Goal: Information Seeking & Learning: Learn about a topic

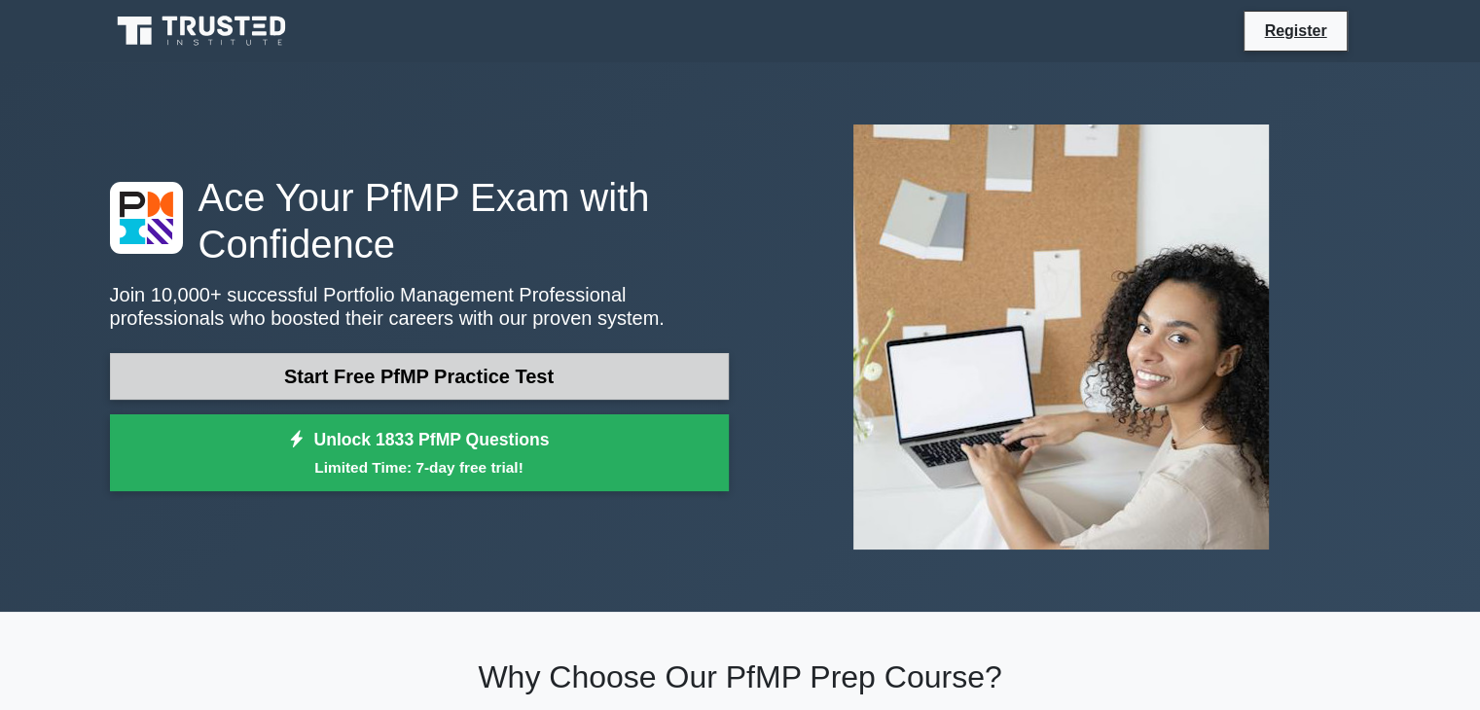
click at [506, 370] on link "Start Free PfMP Practice Test" at bounding box center [419, 376] width 619 height 47
click at [416, 375] on link "Start Free PfMP Practice Test" at bounding box center [419, 376] width 619 height 47
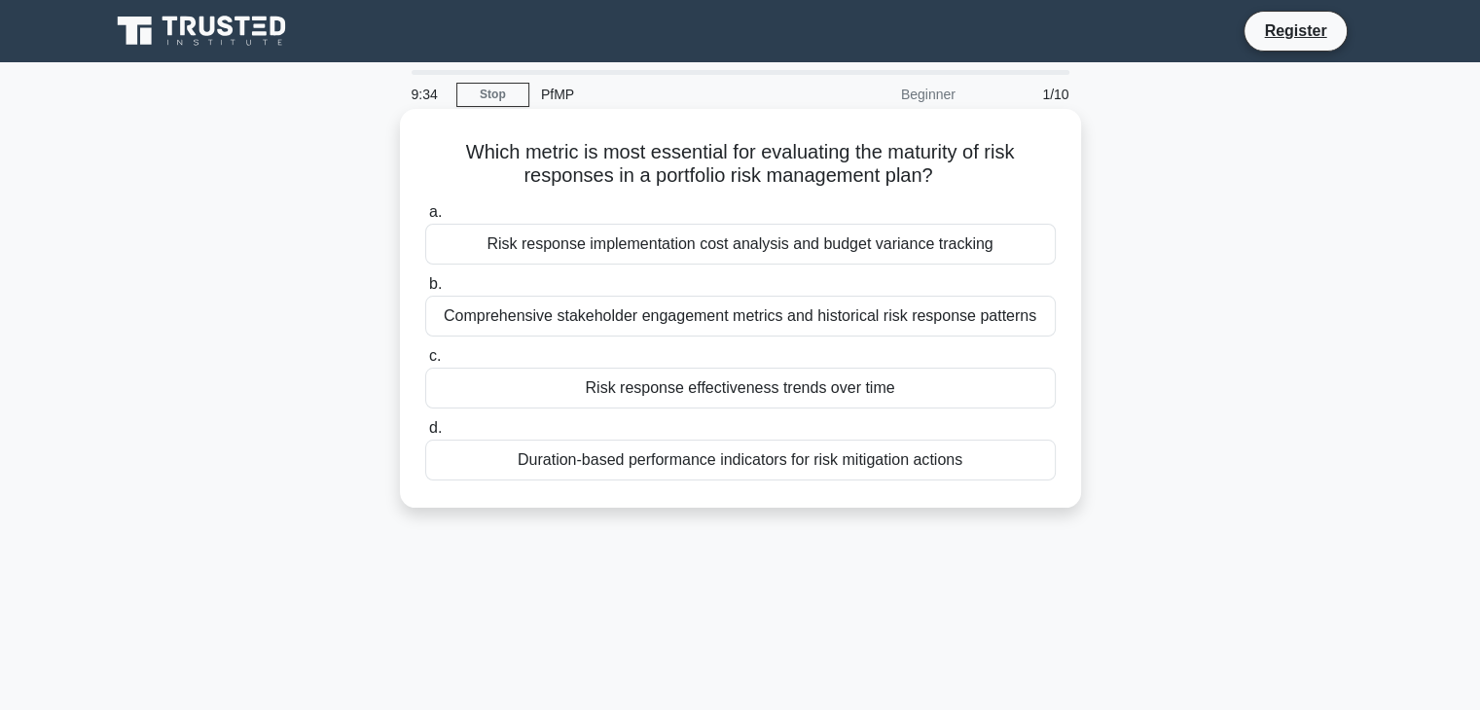
click at [748, 461] on div "Duration-based performance indicators for risk mitigation actions" at bounding box center [740, 460] width 631 height 41
click at [425, 435] on input "d. Duration-based performance indicators for risk mitigation actions" at bounding box center [425, 428] width 0 height 13
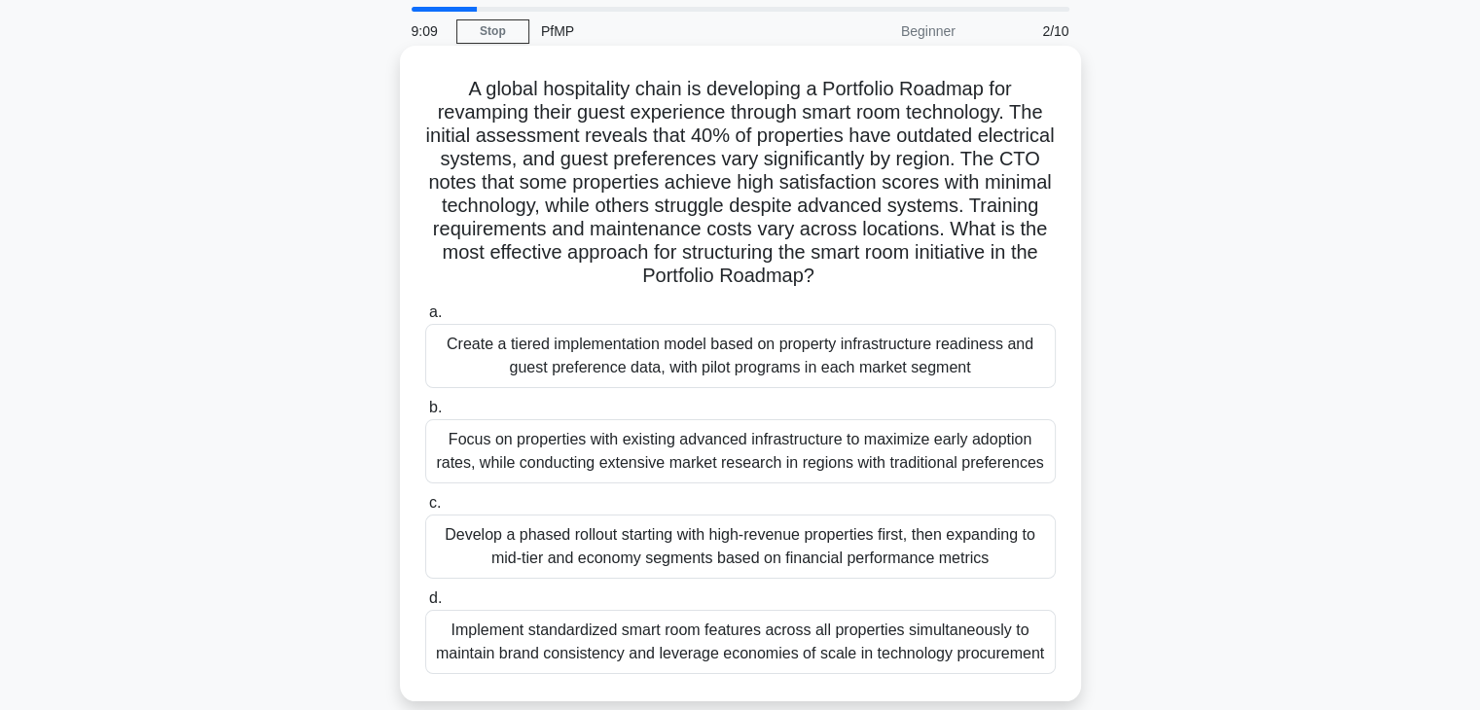
scroll to position [97, 0]
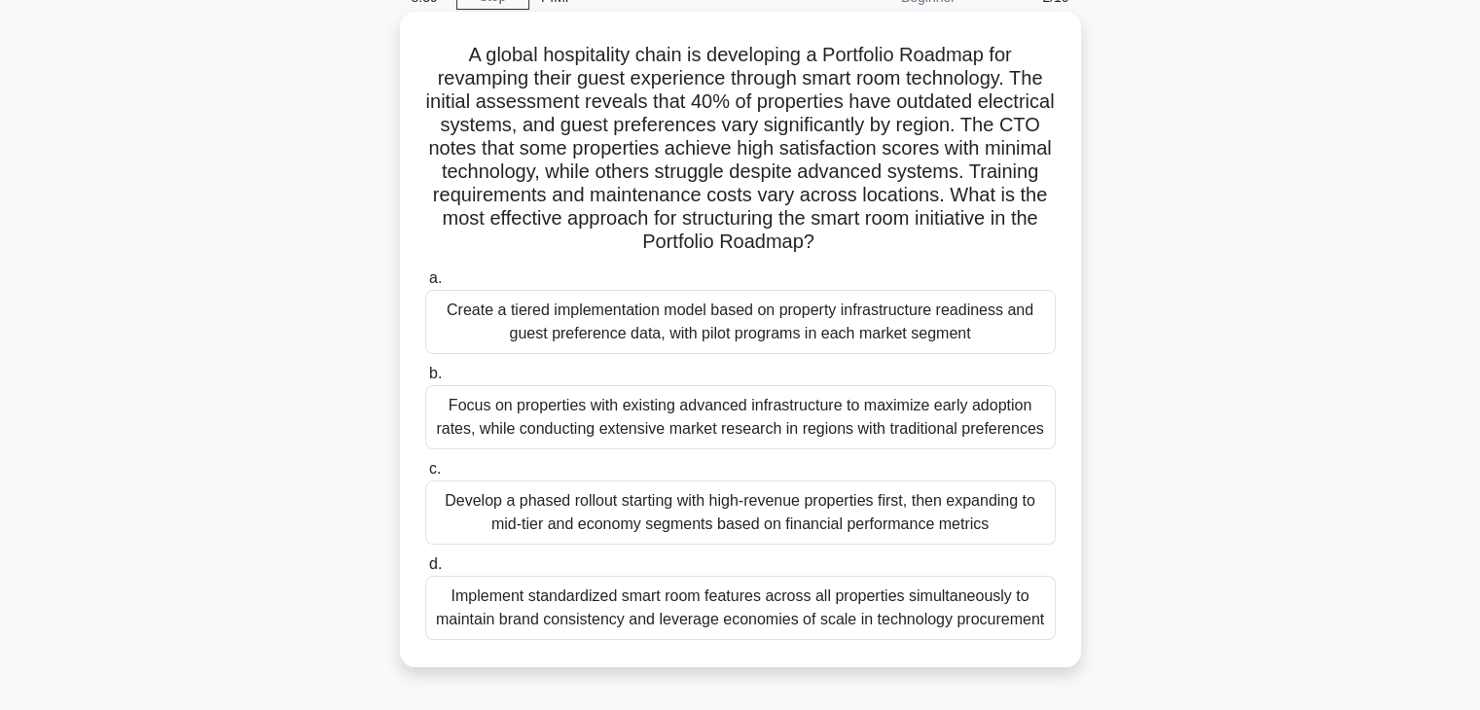
click at [833, 410] on div "Focus on properties with existing advanced infrastructure to maximize early ado…" at bounding box center [740, 417] width 631 height 64
click at [425, 381] on input "b. Focus on properties with existing advanced infrastructure to maximize early …" at bounding box center [425, 374] width 0 height 13
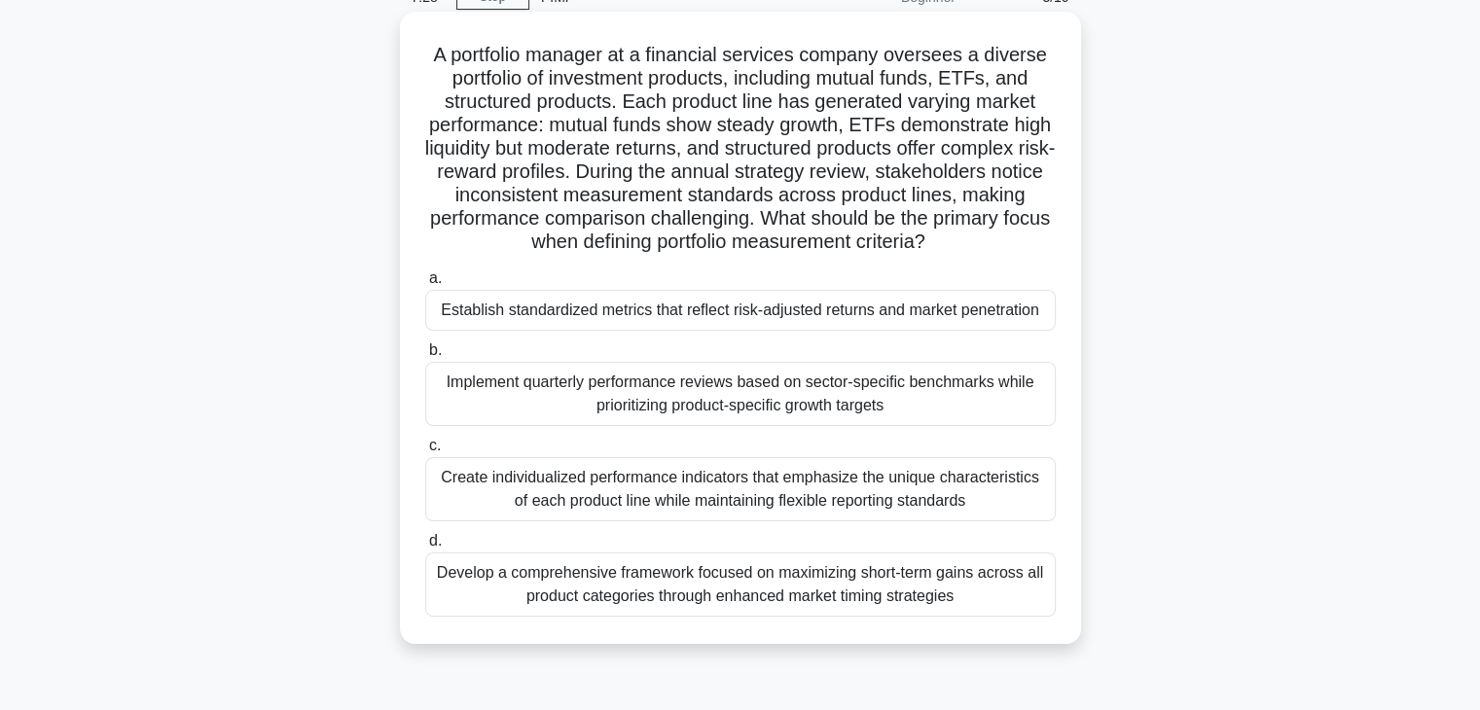
click at [762, 426] on div "Implement quarterly performance reviews based on sector-specific benchmarks whi…" at bounding box center [740, 394] width 631 height 64
click at [425, 357] on input "b. Implement quarterly performance reviews based on sector-specific benchmarks …" at bounding box center [425, 351] width 0 height 13
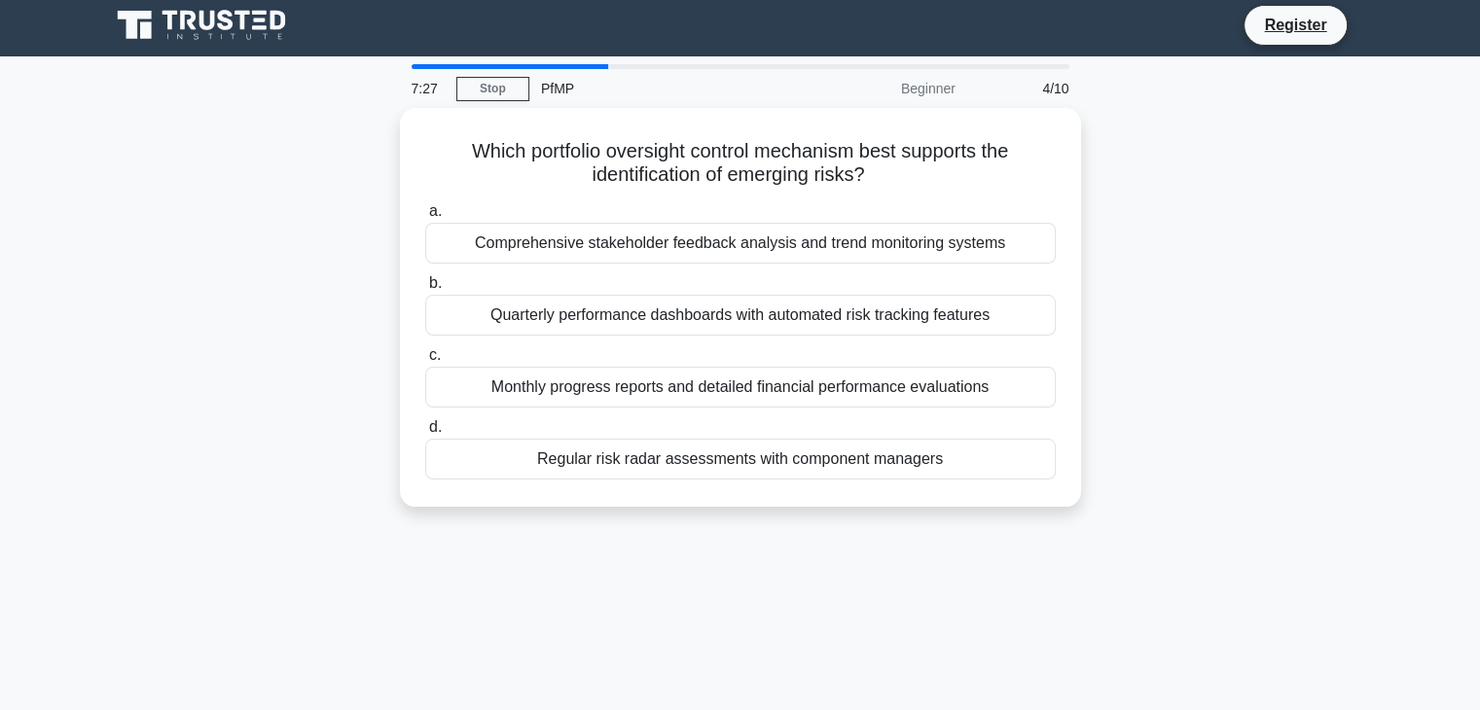
scroll to position [0, 0]
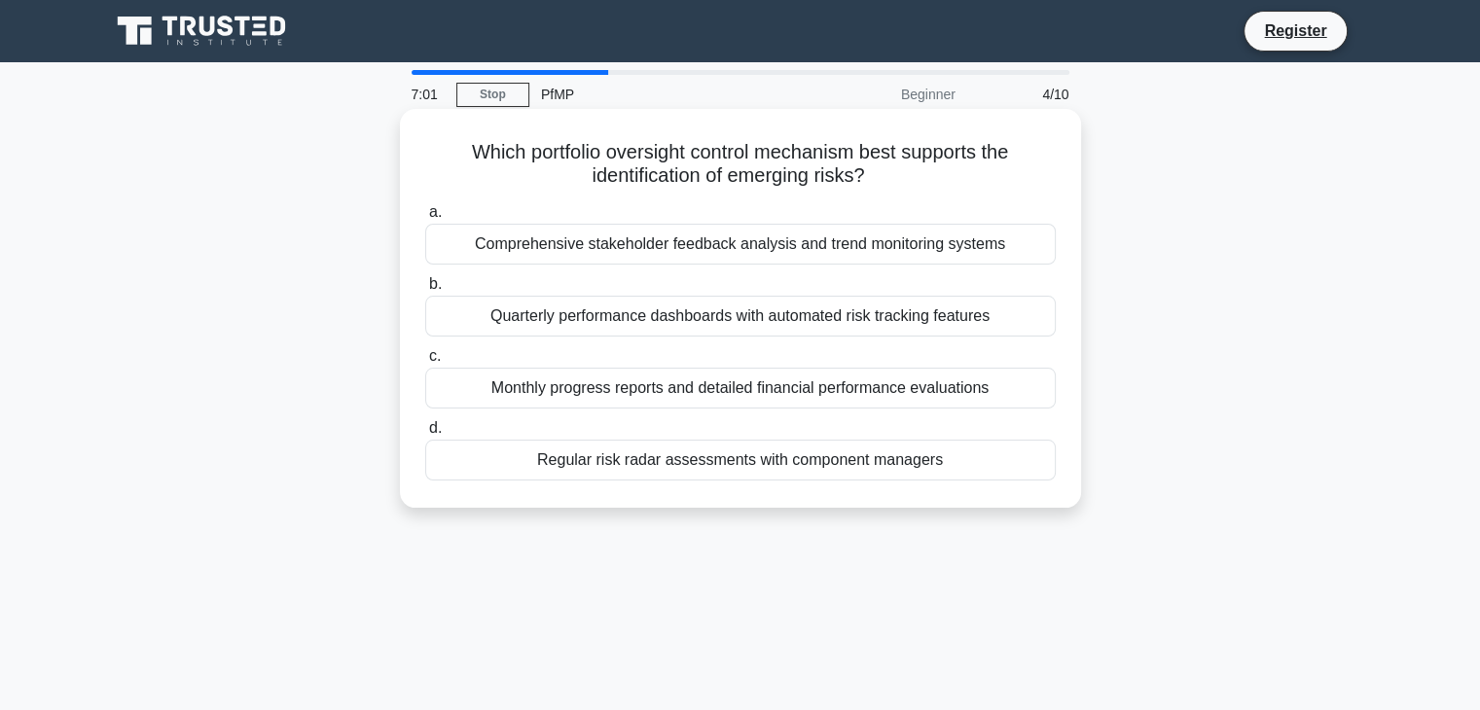
click at [791, 400] on div "Monthly progress reports and detailed financial performance evaluations" at bounding box center [740, 388] width 631 height 41
click at [425, 363] on input "c. Monthly progress reports and detailed financial performance evaluations" at bounding box center [425, 356] width 0 height 13
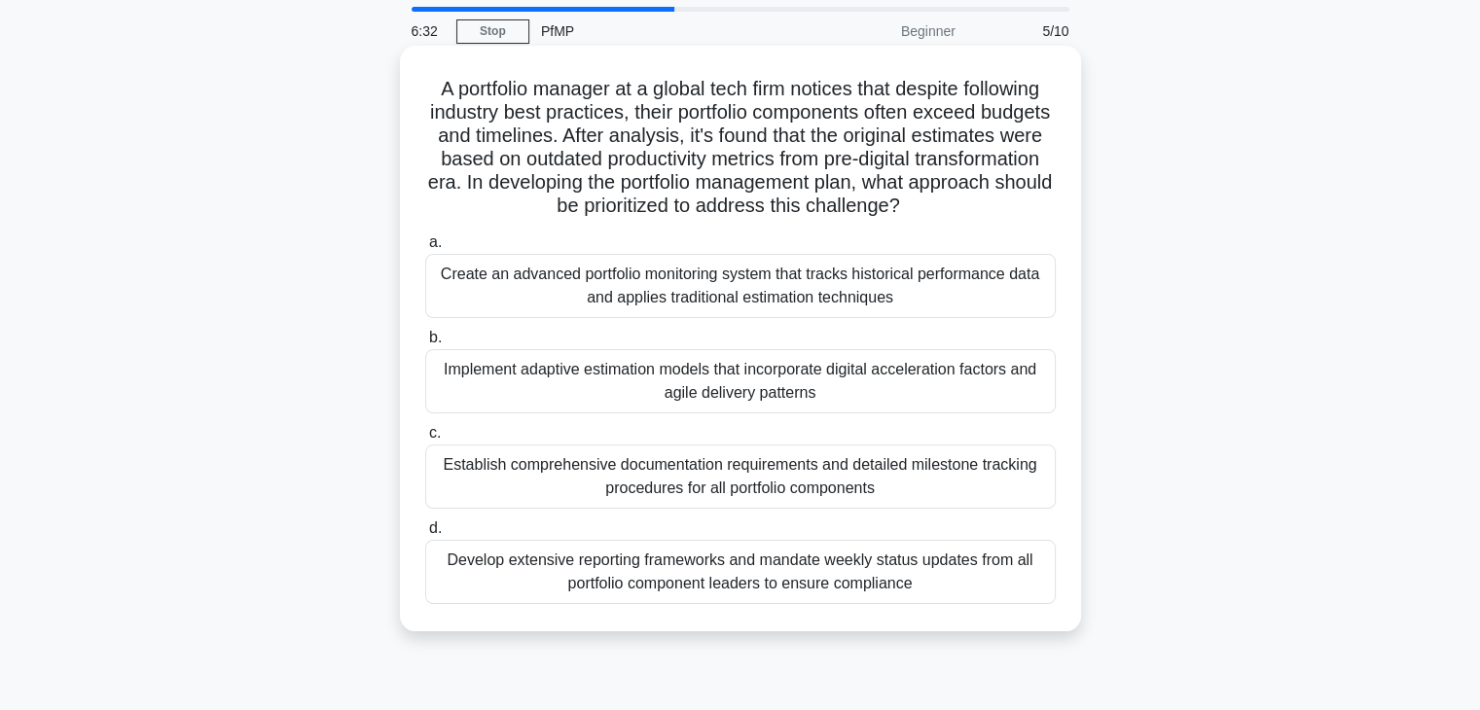
scroll to position [97, 0]
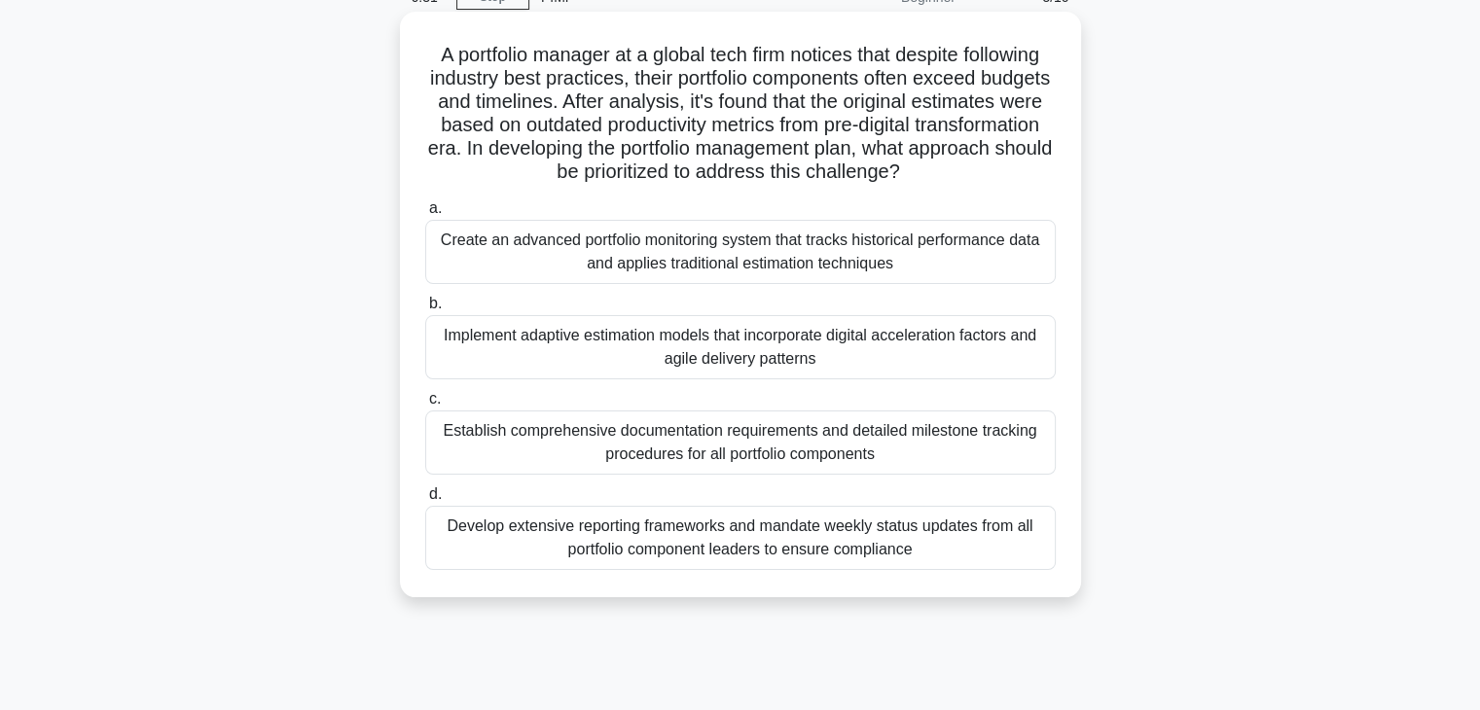
click at [810, 543] on div "Develop extensive reporting frameworks and mandate weekly status updates from a…" at bounding box center [740, 538] width 631 height 64
click at [425, 501] on input "d. Develop extensive reporting frameworks and mandate weekly status updates fro…" at bounding box center [425, 495] width 0 height 13
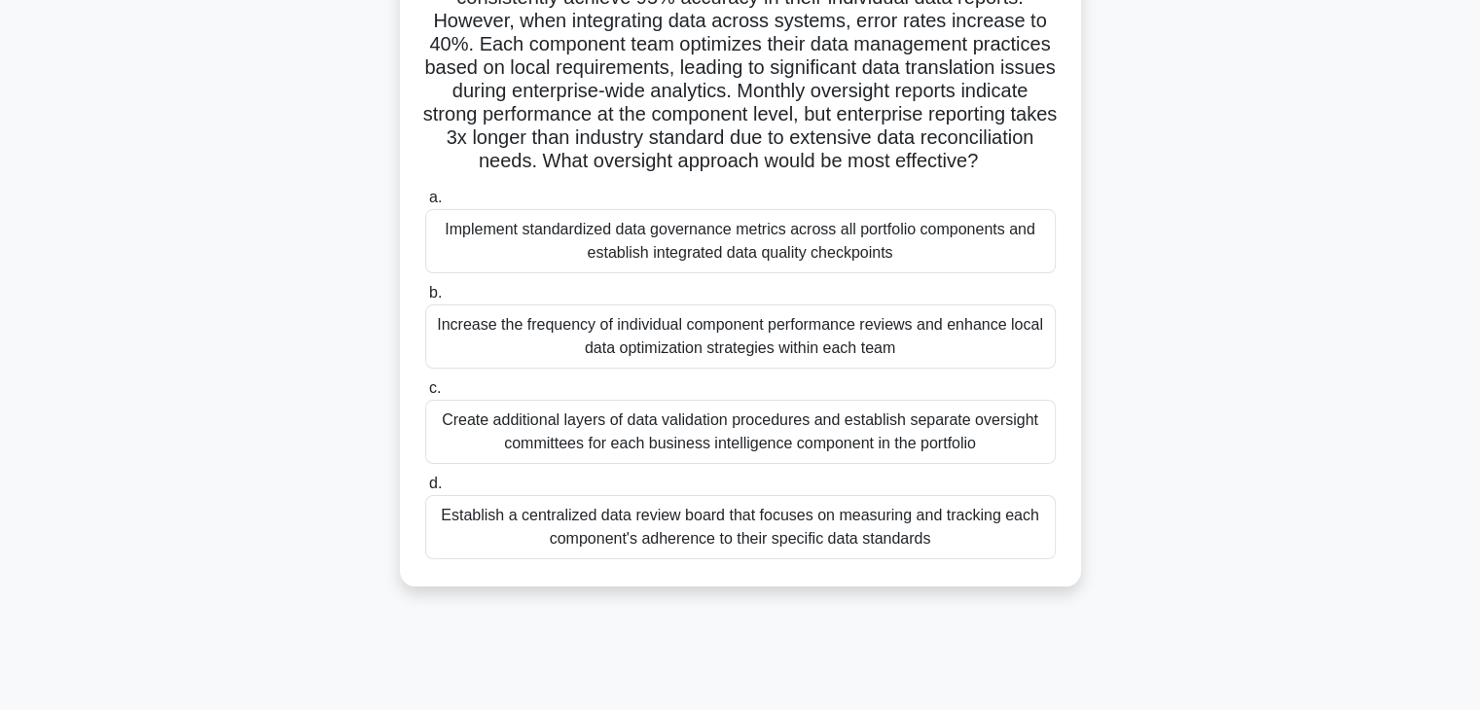
scroll to position [292, 0]
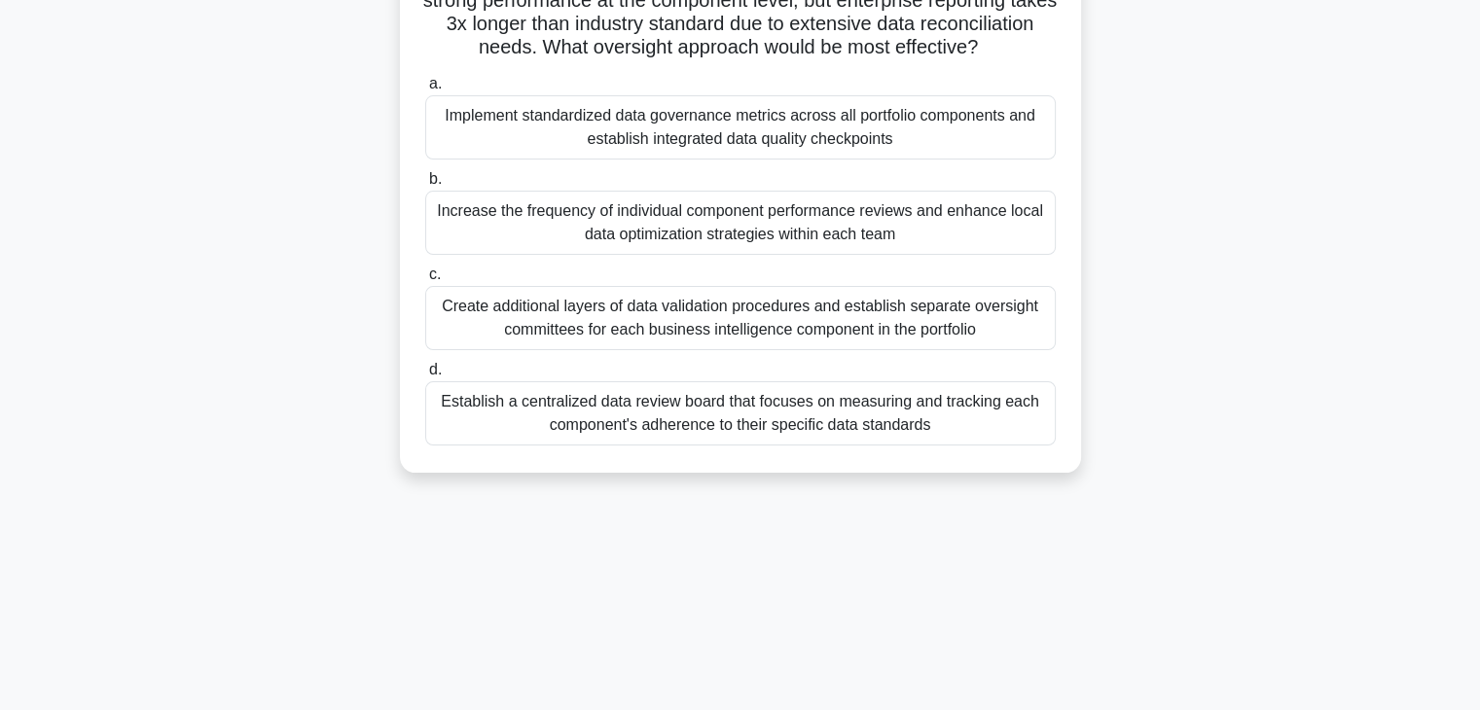
click at [838, 435] on div "Establish a centralized data review board that focuses on measuring and trackin…" at bounding box center [740, 414] width 631 height 64
click at [425, 377] on input "d. Establish a centralized data review board that focuses on measuring and trac…" at bounding box center [425, 370] width 0 height 13
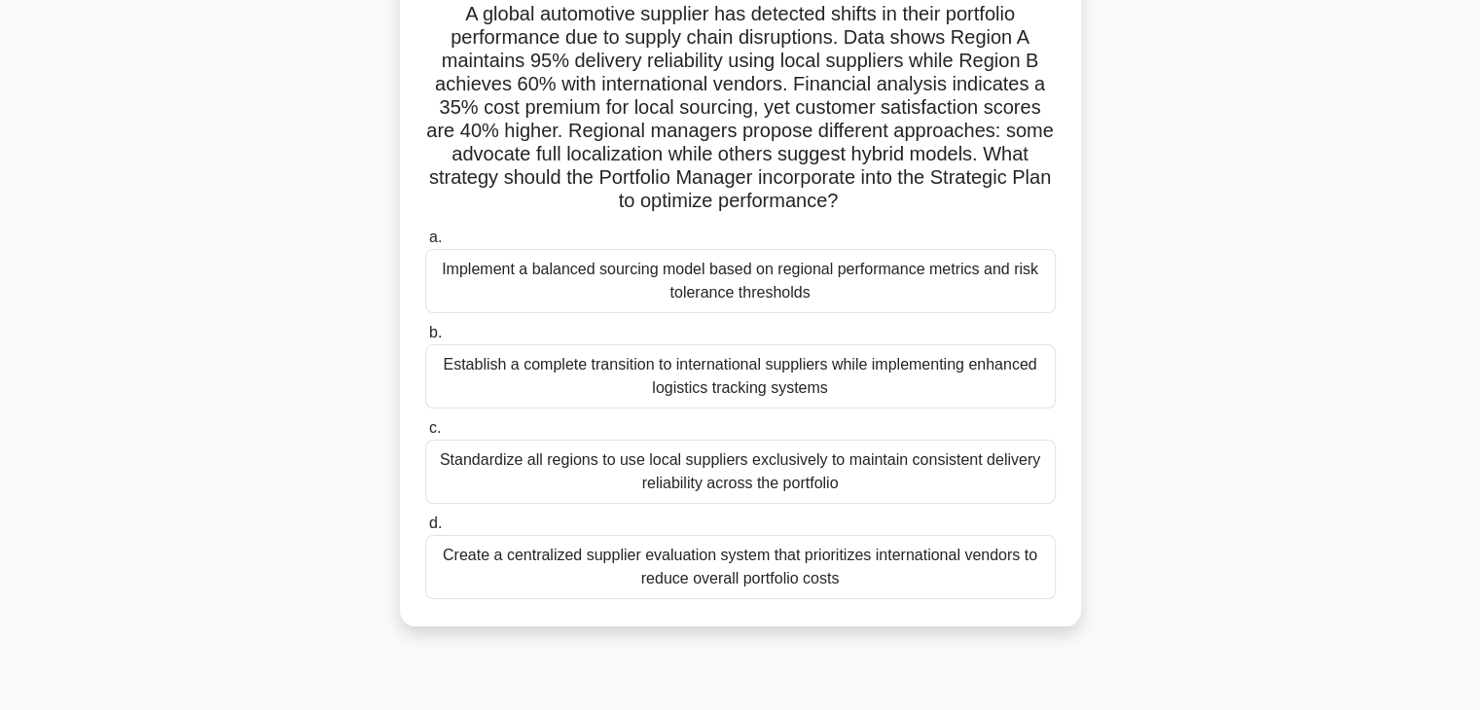
scroll to position [195, 0]
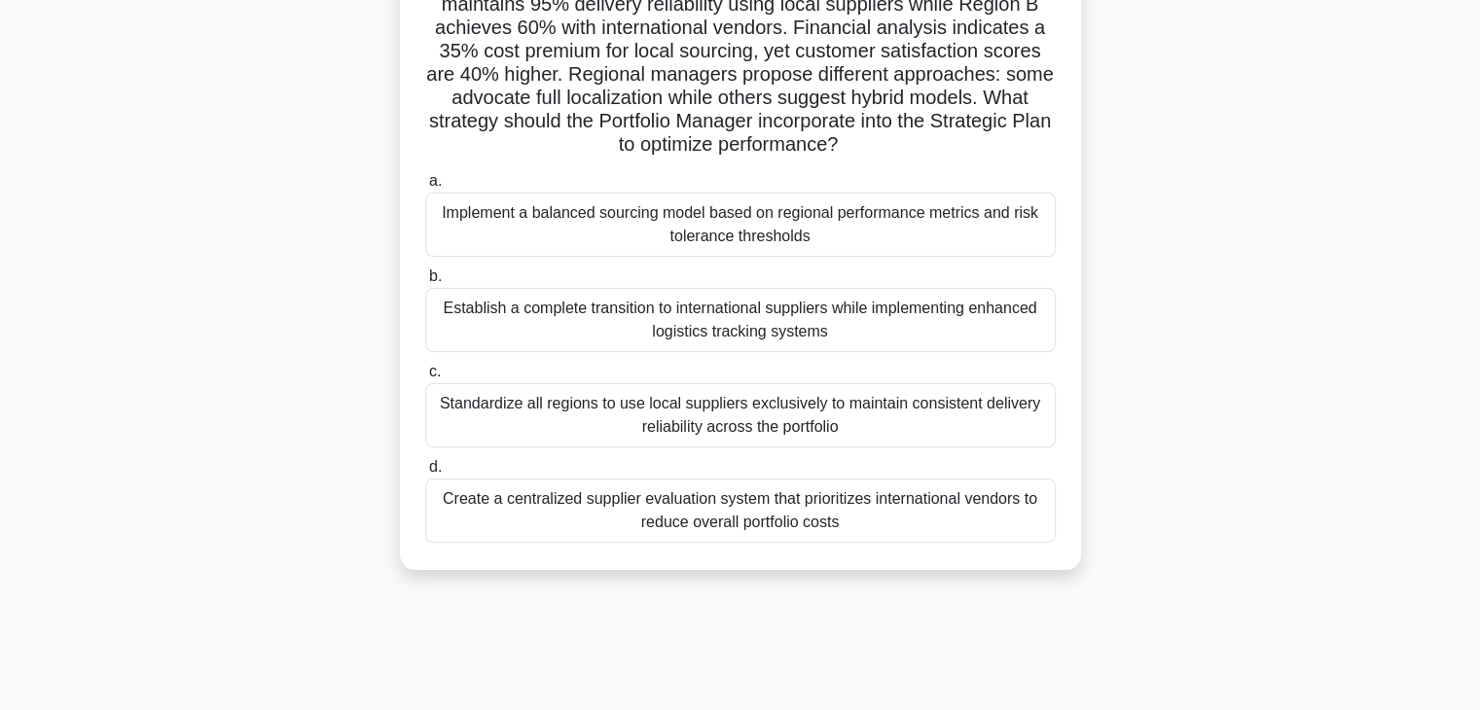
click at [827, 496] on div "Create a centralized supplier evaluation system that prioritizes international …" at bounding box center [740, 511] width 631 height 64
click at [425, 474] on input "d. Create a centralized supplier evaluation system that prioritizes internation…" at bounding box center [425, 467] width 0 height 13
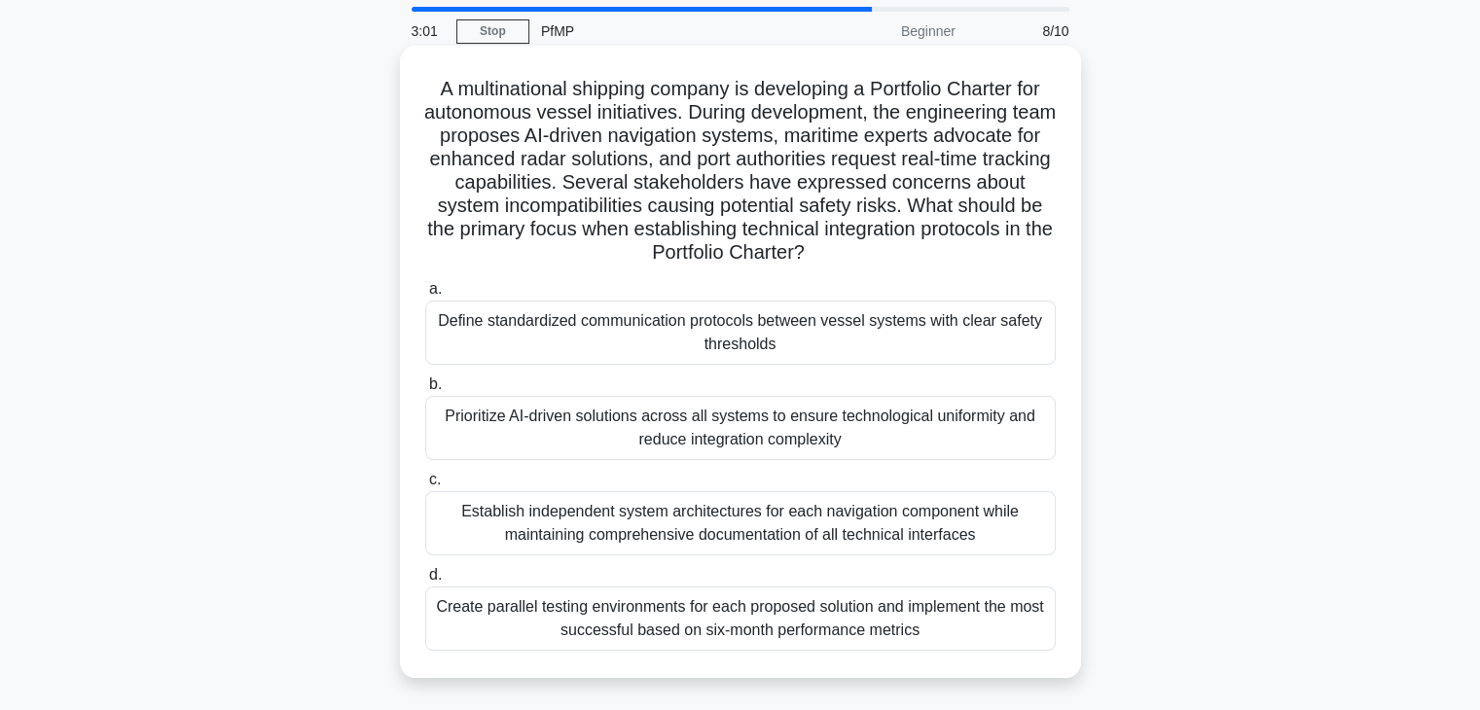
scroll to position [97, 0]
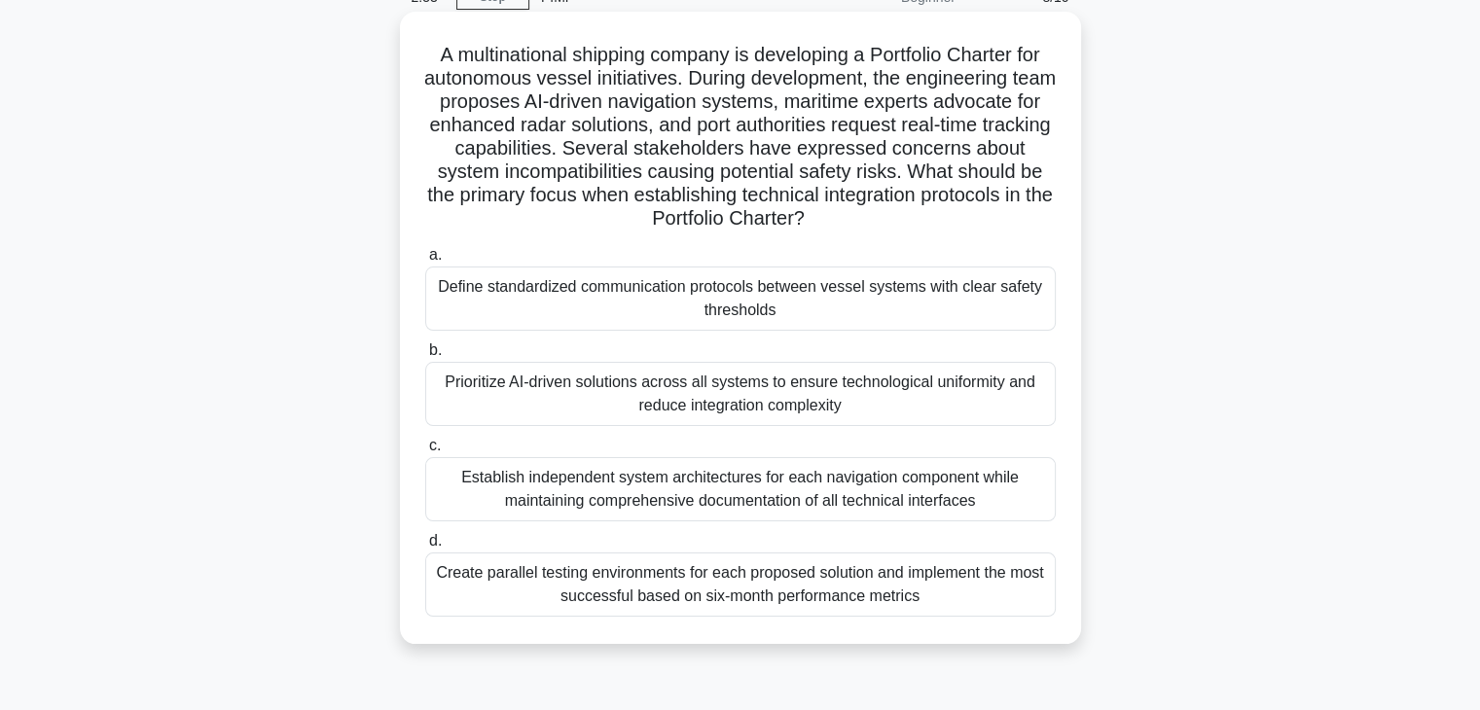
click at [784, 580] on div "Create parallel testing environments for each proposed solution and implement t…" at bounding box center [740, 585] width 631 height 64
click at [425, 548] on input "d. Create parallel testing environments for each proposed solution and implemen…" at bounding box center [425, 541] width 0 height 13
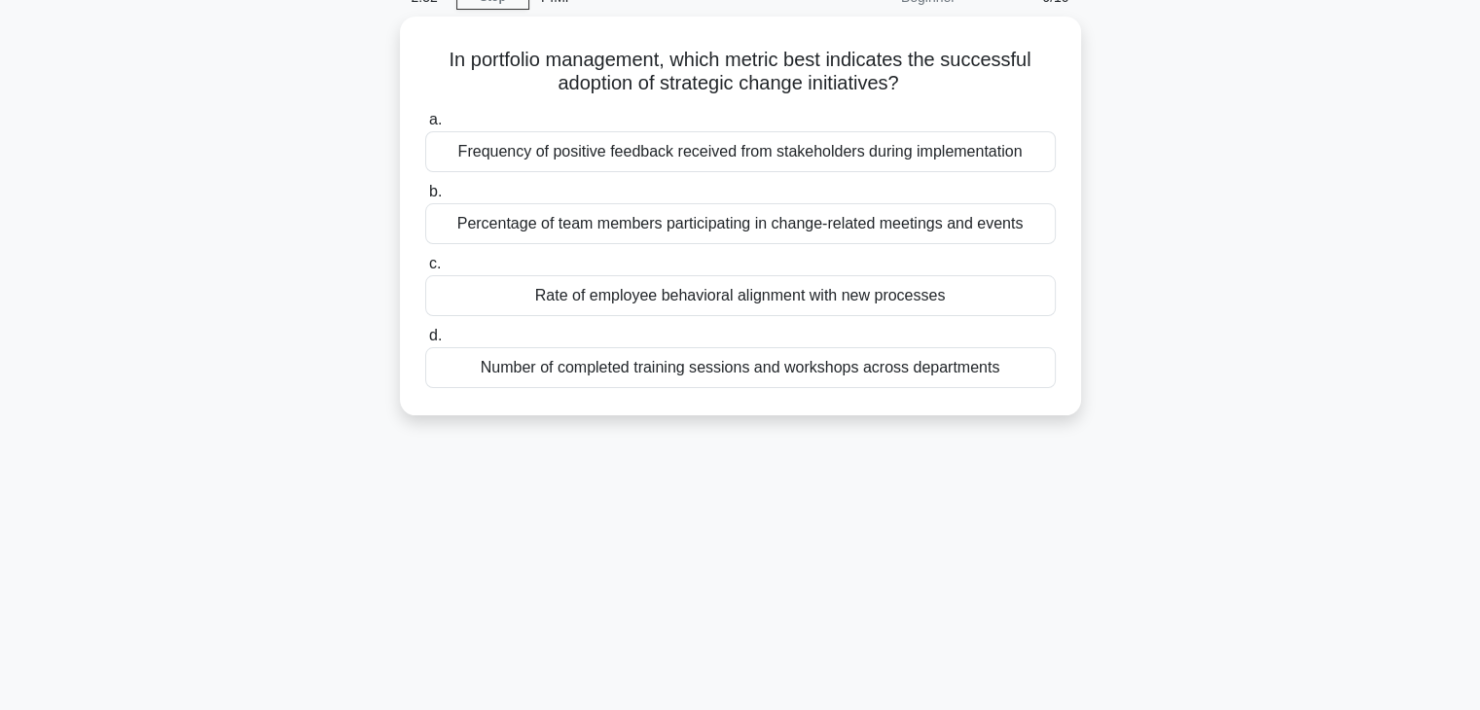
scroll to position [0, 0]
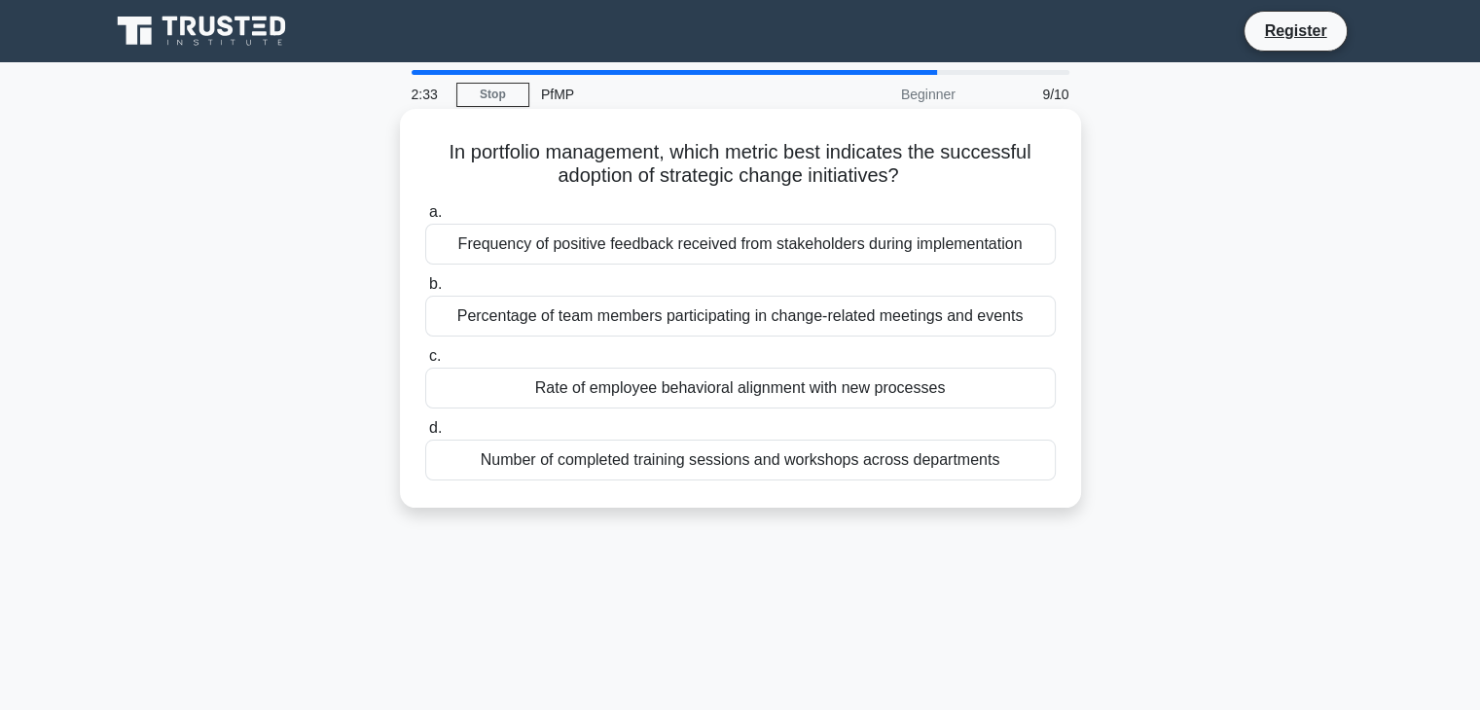
click at [712, 246] on div "Frequency of positive feedback received from stakeholders during implementation" at bounding box center [740, 244] width 631 height 41
click at [425, 219] on input "a. Frequency of positive feedback received from stakeholders during implementat…" at bounding box center [425, 212] width 0 height 13
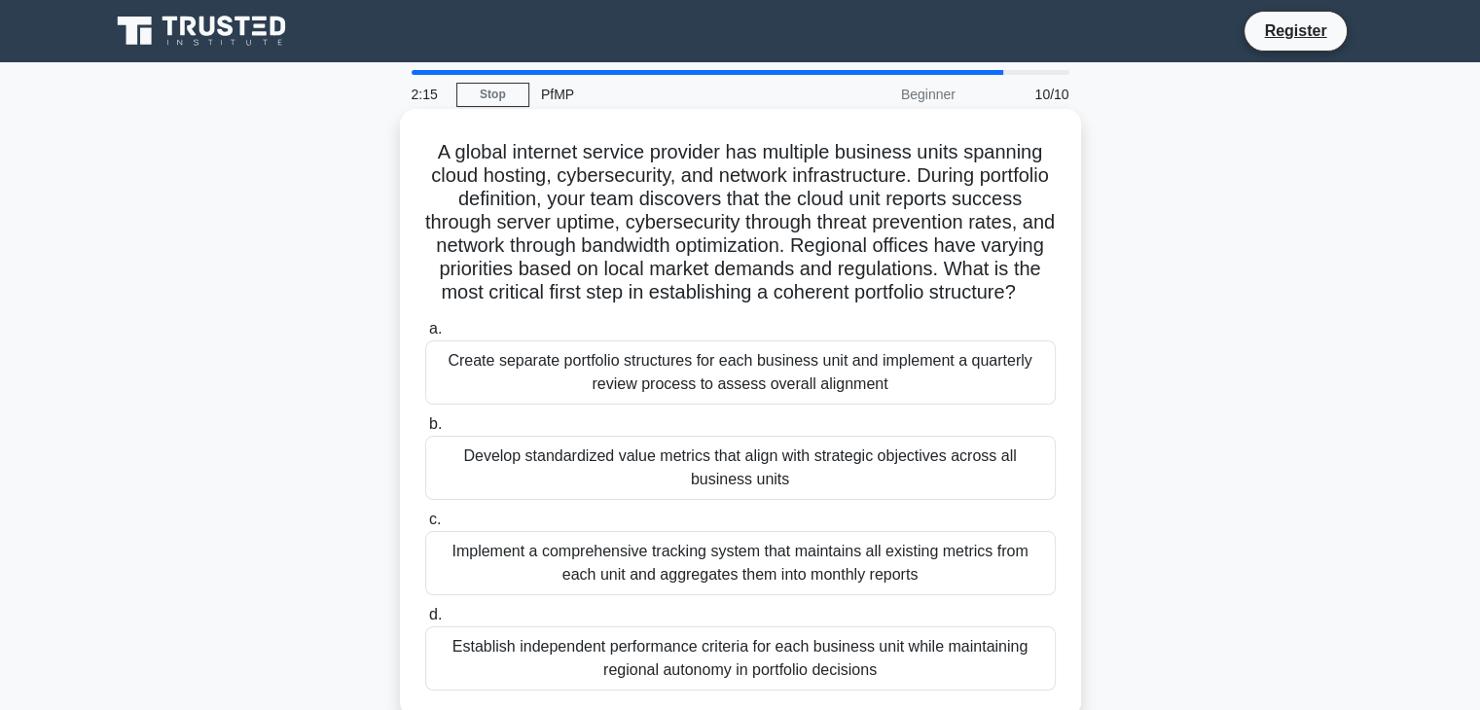
click at [611, 462] on div "Develop standardized value metrics that align with strategic objectives across …" at bounding box center [740, 468] width 631 height 64
click at [425, 431] on input "b. Develop standardized value metrics that align with strategic objectives acro…" at bounding box center [425, 424] width 0 height 13
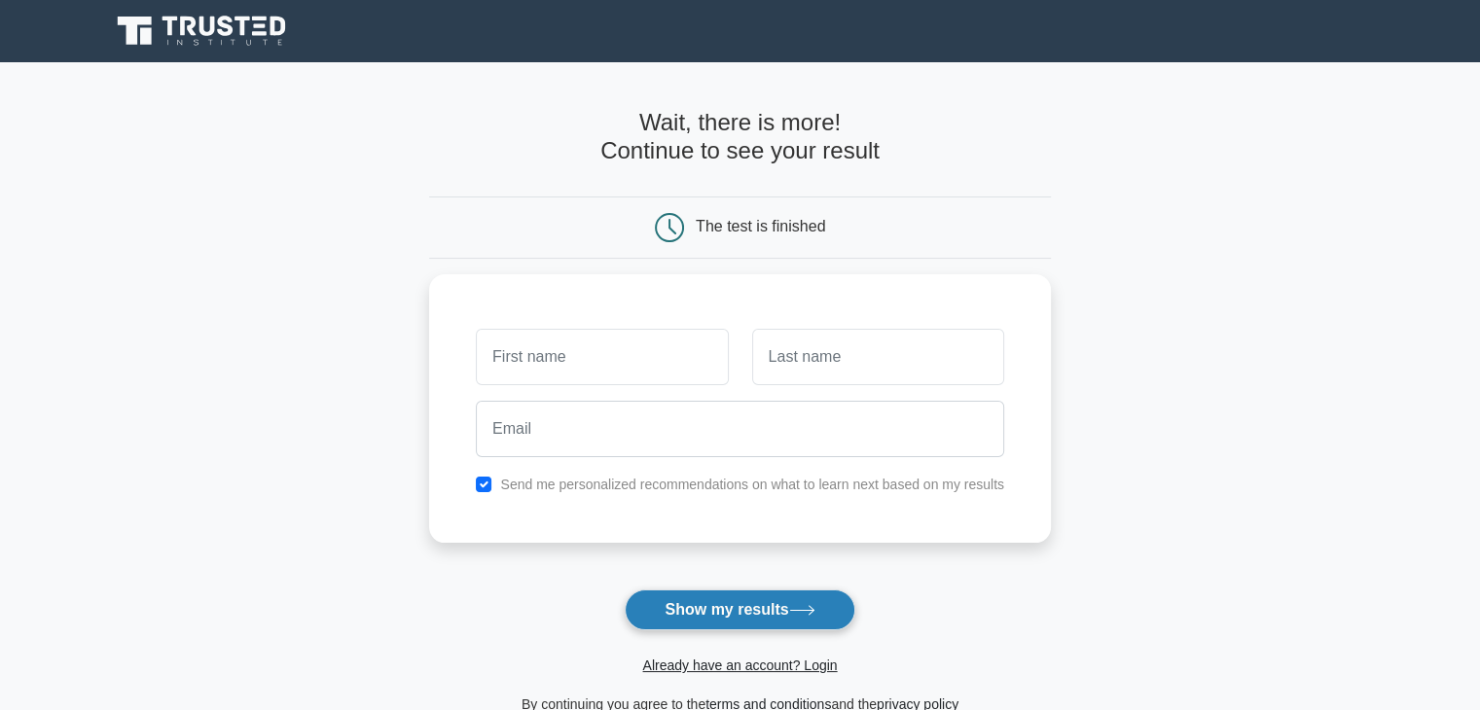
click at [714, 615] on button "Show my results" at bounding box center [740, 610] width 230 height 41
click at [712, 613] on button "Show my results" at bounding box center [740, 610] width 230 height 41
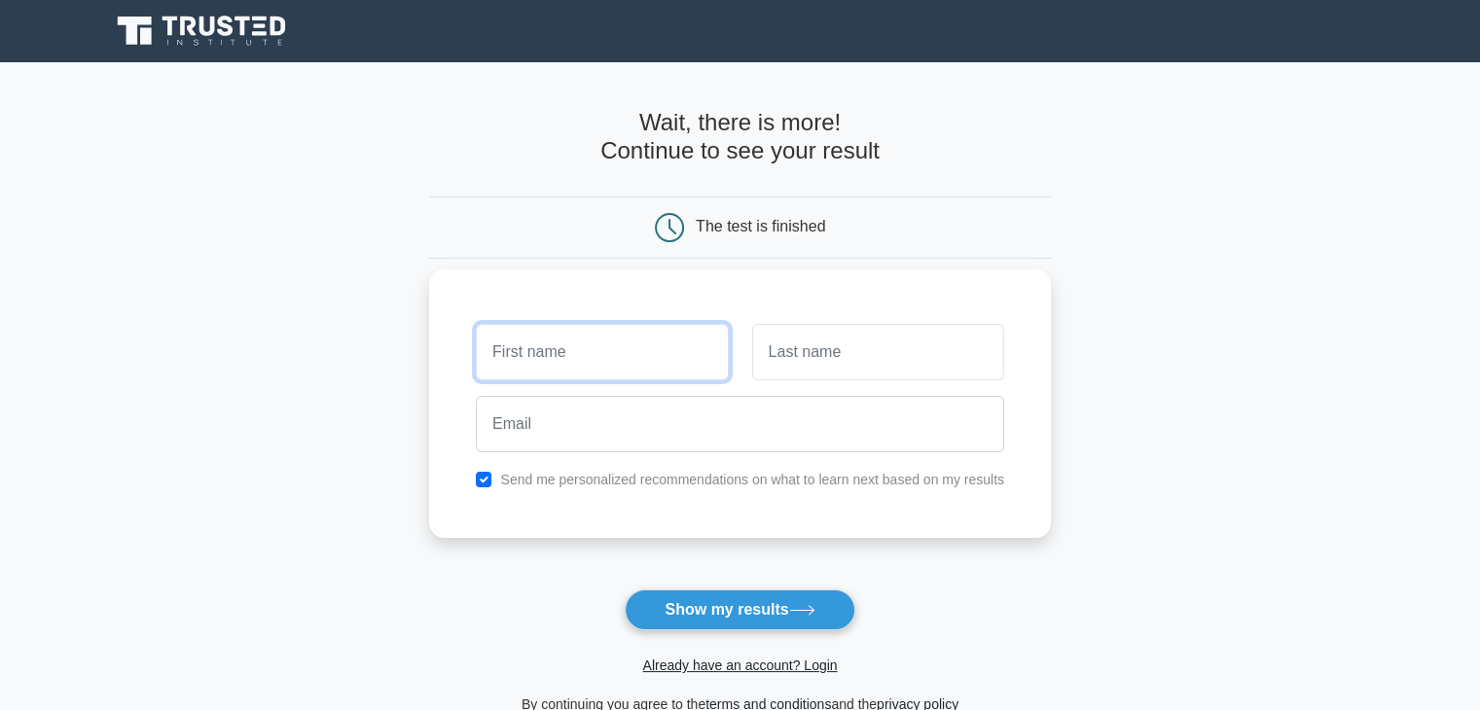
click at [600, 351] on input "text" at bounding box center [602, 352] width 252 height 56
type input "Manushadevi"
click at [818, 349] on input "text" at bounding box center [878, 352] width 252 height 56
type input "Chandran"
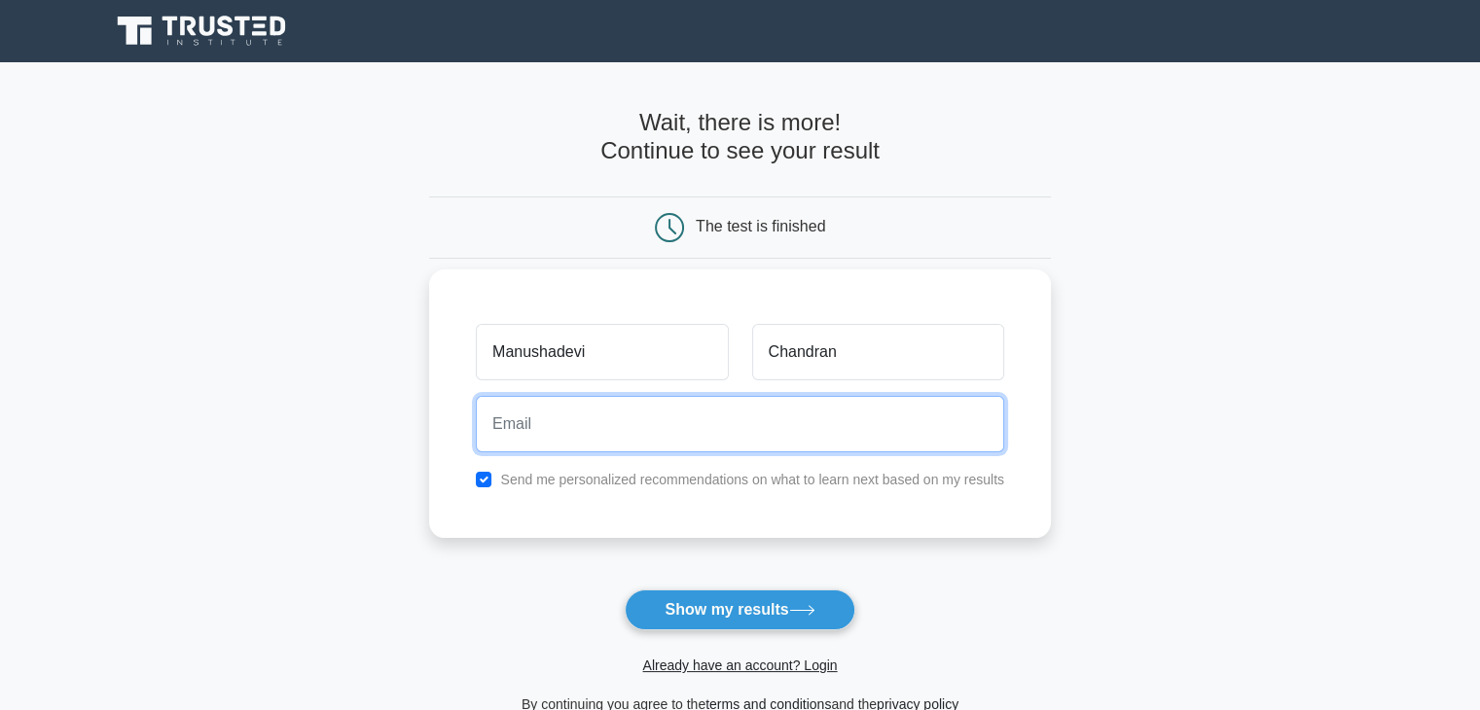
click at [741, 416] on input "email" at bounding box center [740, 424] width 528 height 56
type input "chandranmanushadevi@gmail.com"
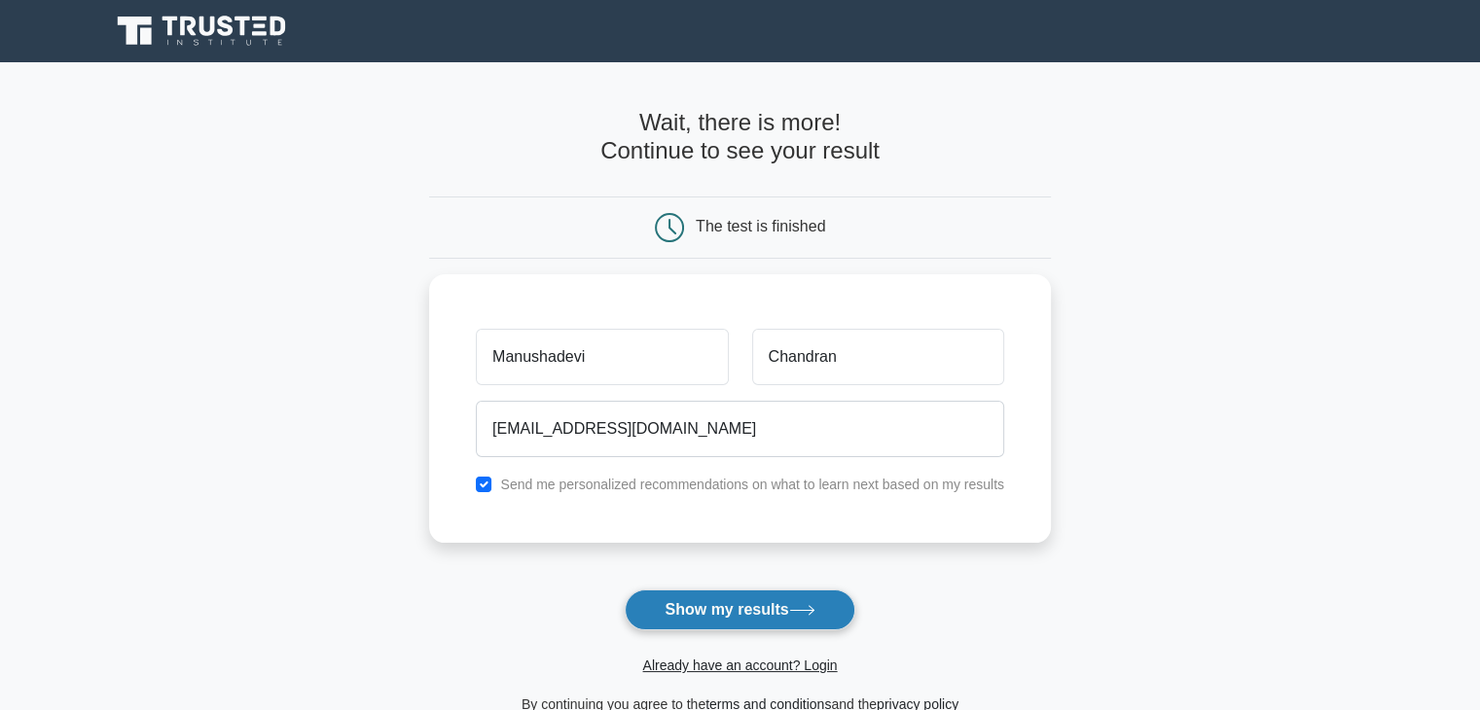
click at [724, 605] on button "Show my results" at bounding box center [740, 610] width 230 height 41
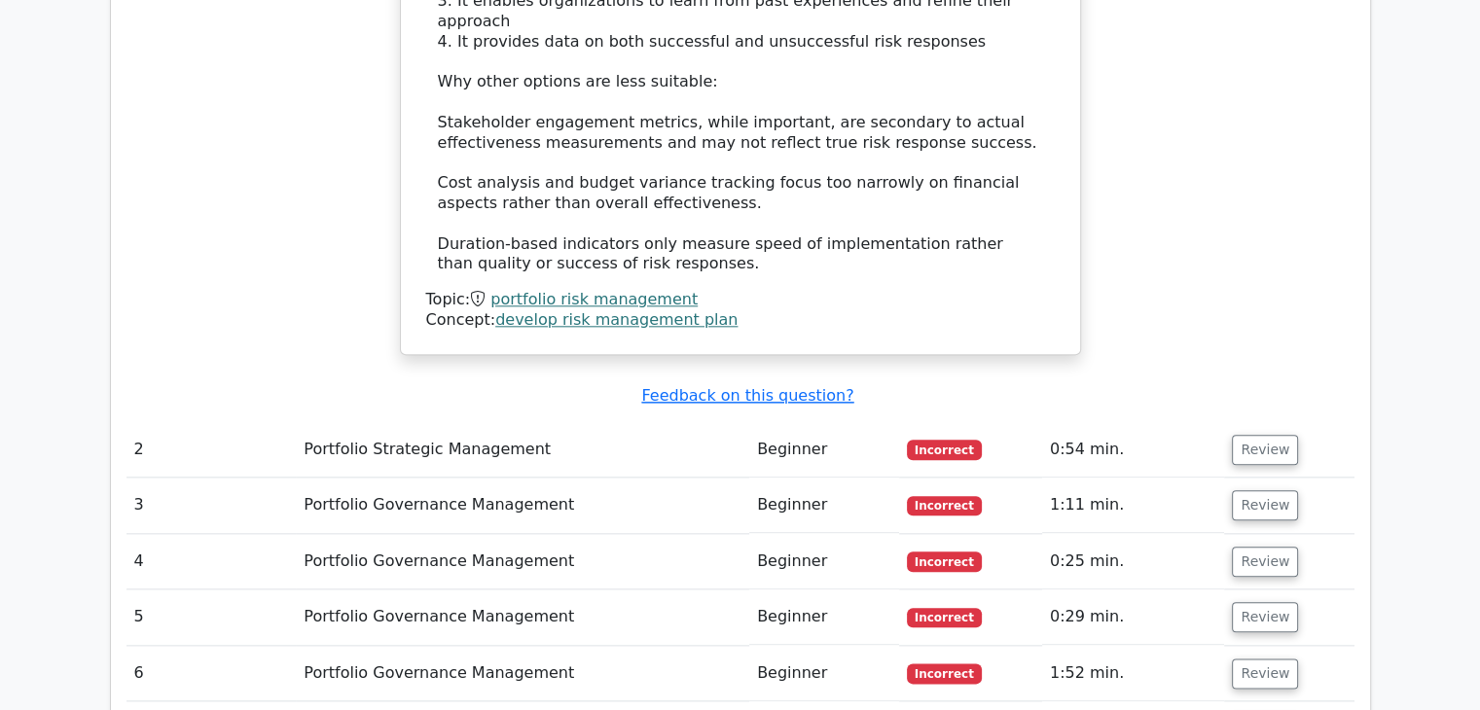
scroll to position [2141, 0]
click at [1253, 435] on button "Review" at bounding box center [1265, 450] width 66 height 30
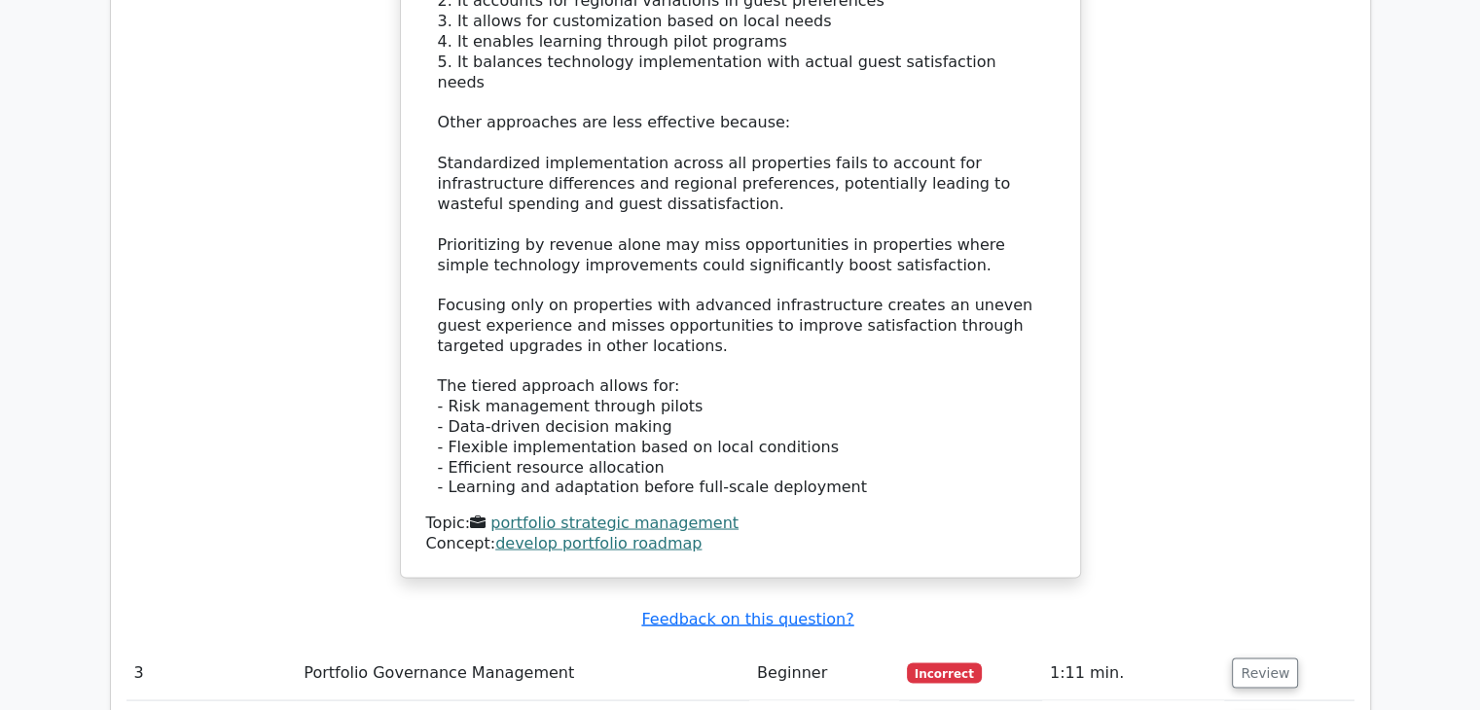
scroll to position [3504, 0]
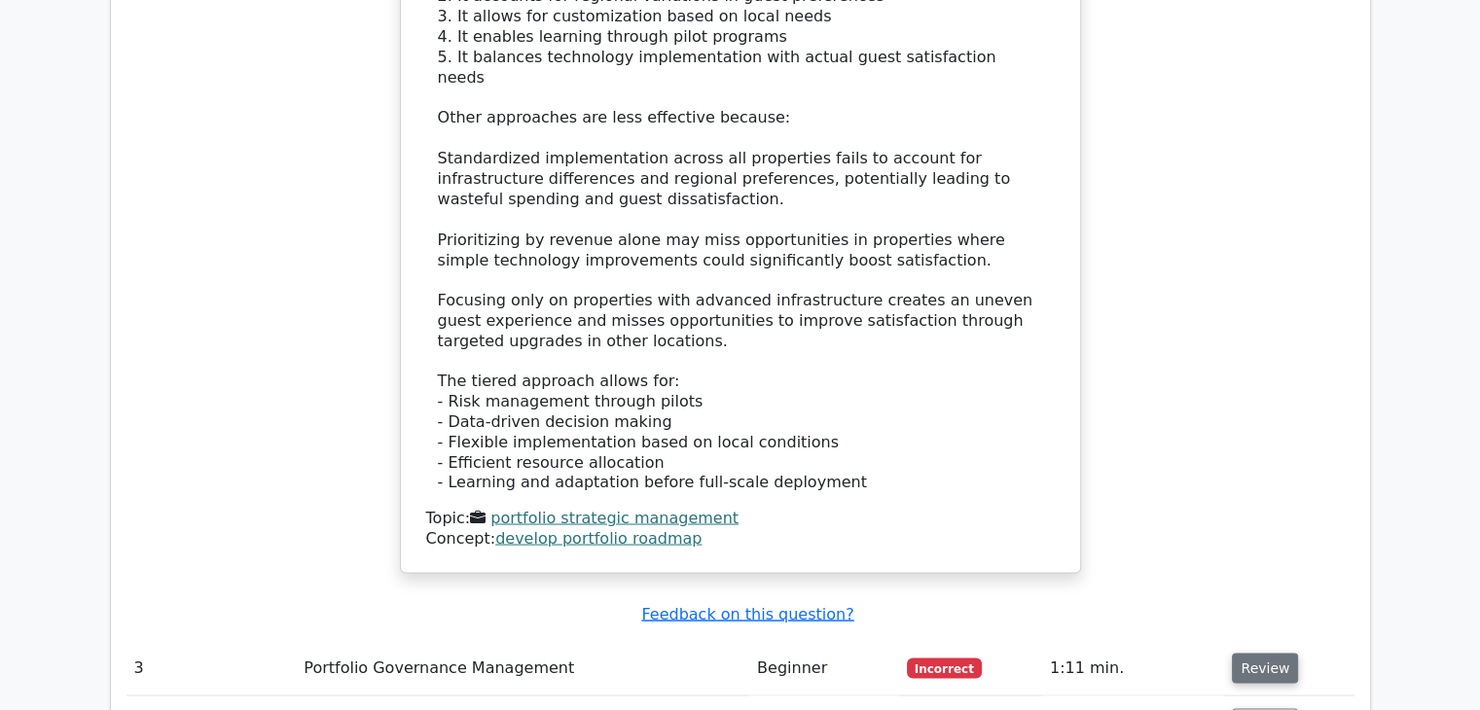
click at [1257, 653] on button "Review" at bounding box center [1265, 668] width 66 height 30
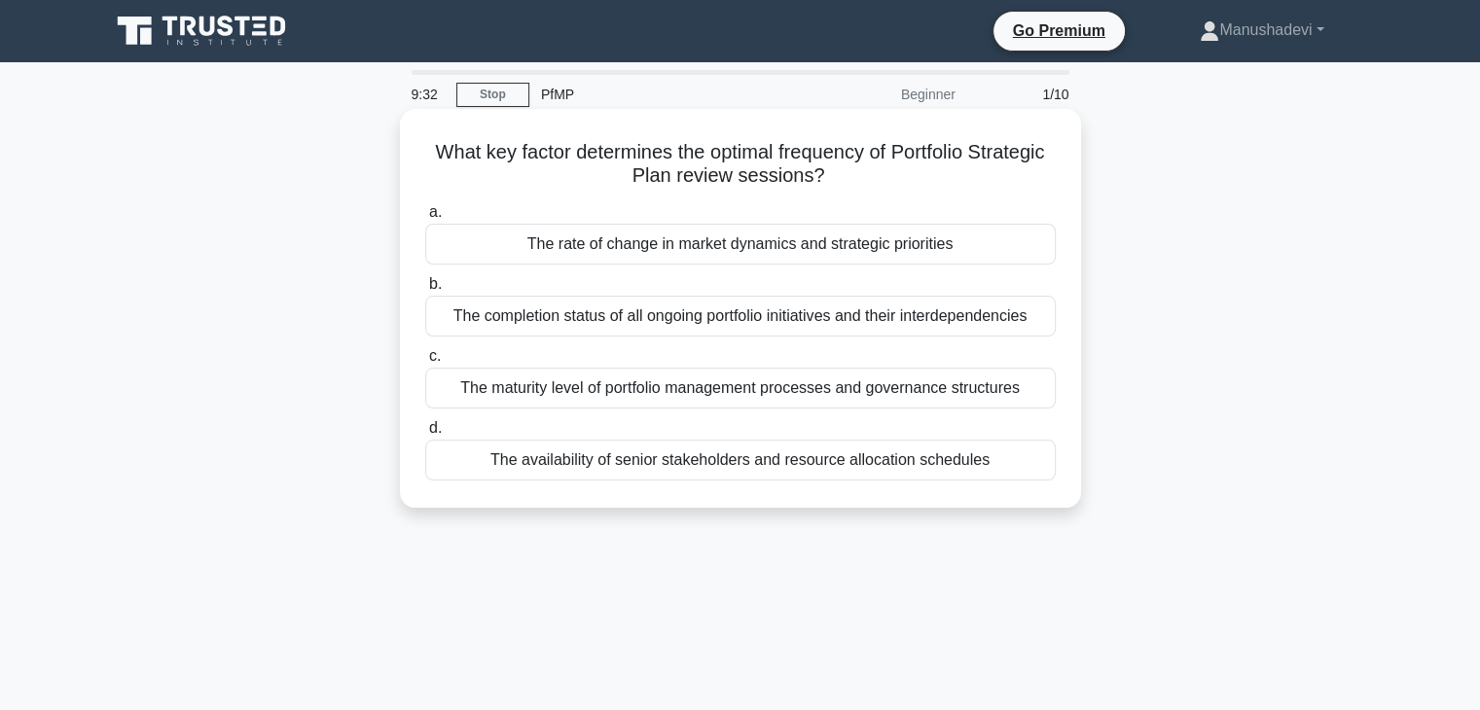
click at [537, 393] on div "The maturity level of portfolio management processes and governance structures" at bounding box center [740, 388] width 631 height 41
click at [425, 363] on input "c. The maturity level of portfolio management processes and governance structur…" at bounding box center [425, 356] width 0 height 13
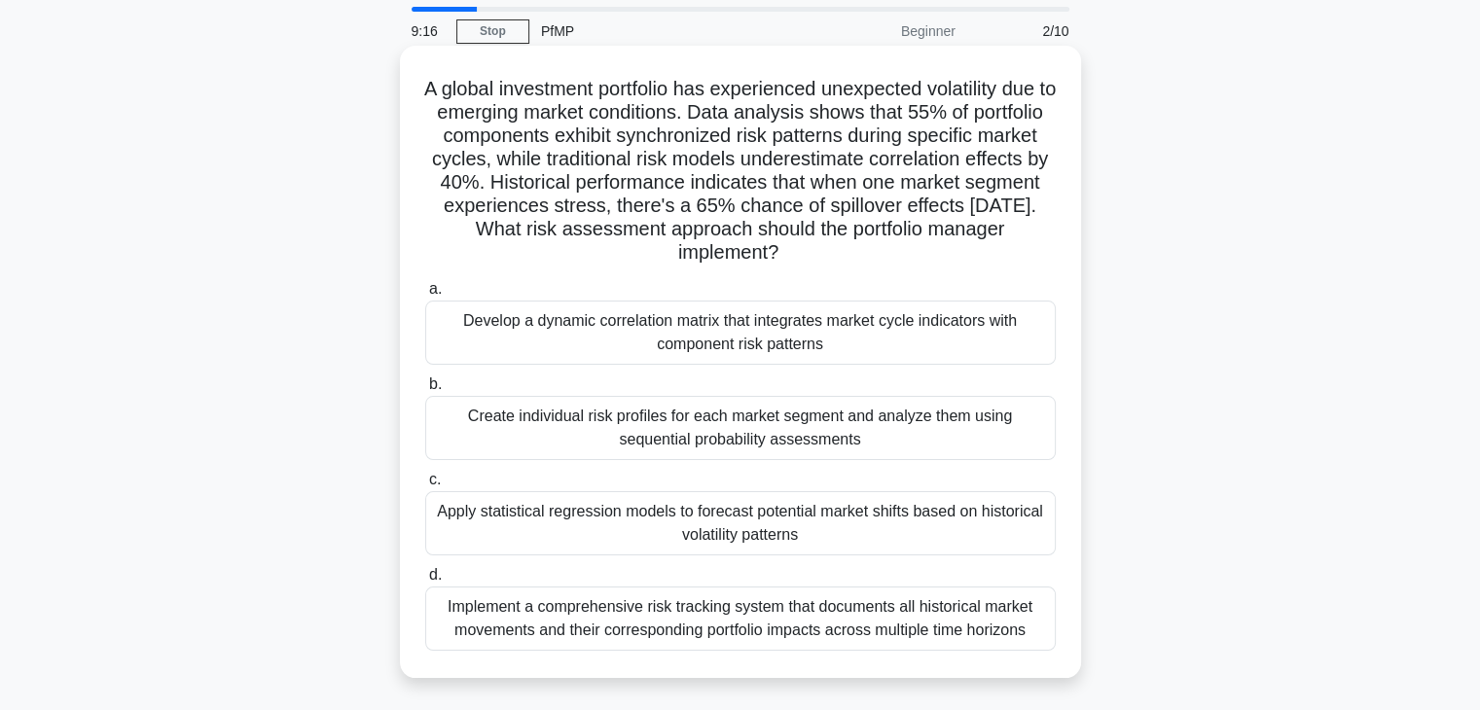
scroll to position [97, 0]
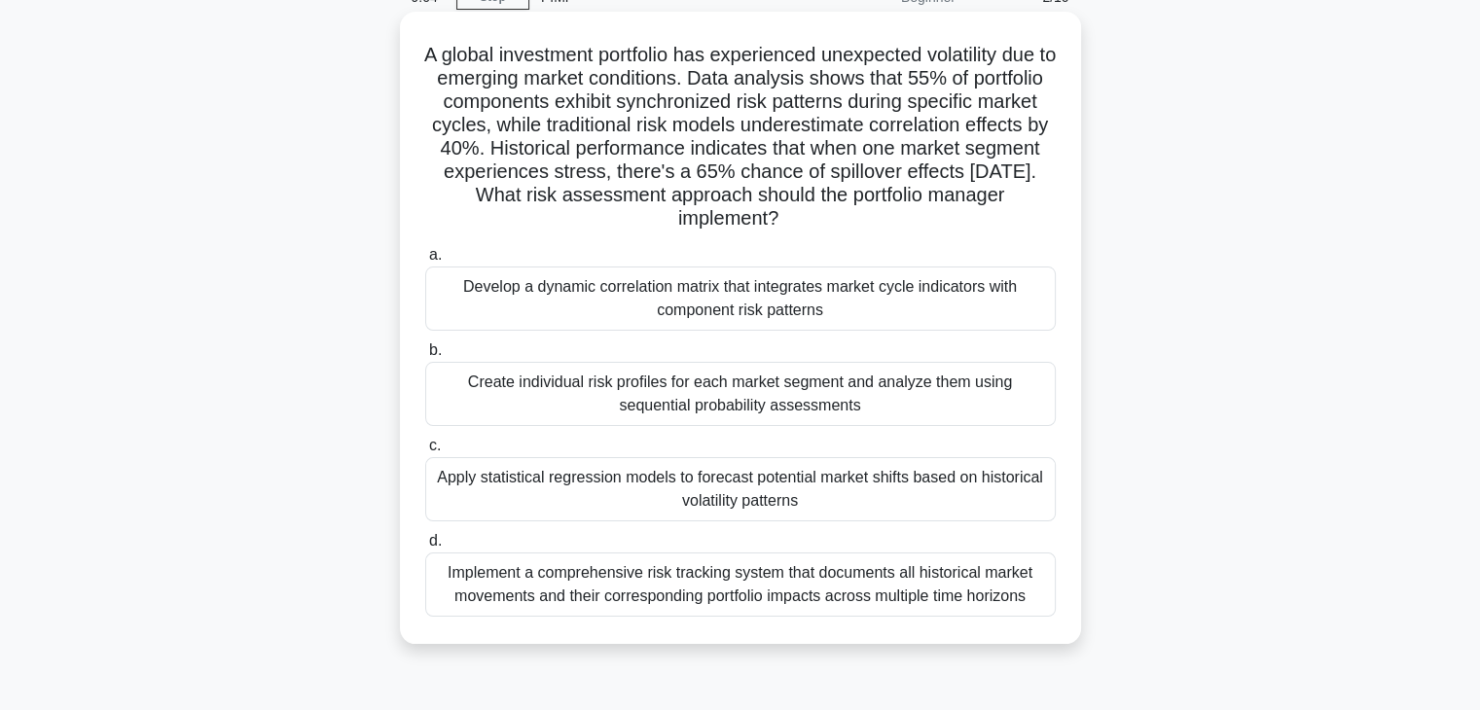
click at [639, 589] on div "Implement a comprehensive risk tracking system that documents all historical ma…" at bounding box center [740, 585] width 631 height 64
click at [425, 548] on input "d. Implement a comprehensive risk tracking system that documents all historical…" at bounding box center [425, 541] width 0 height 13
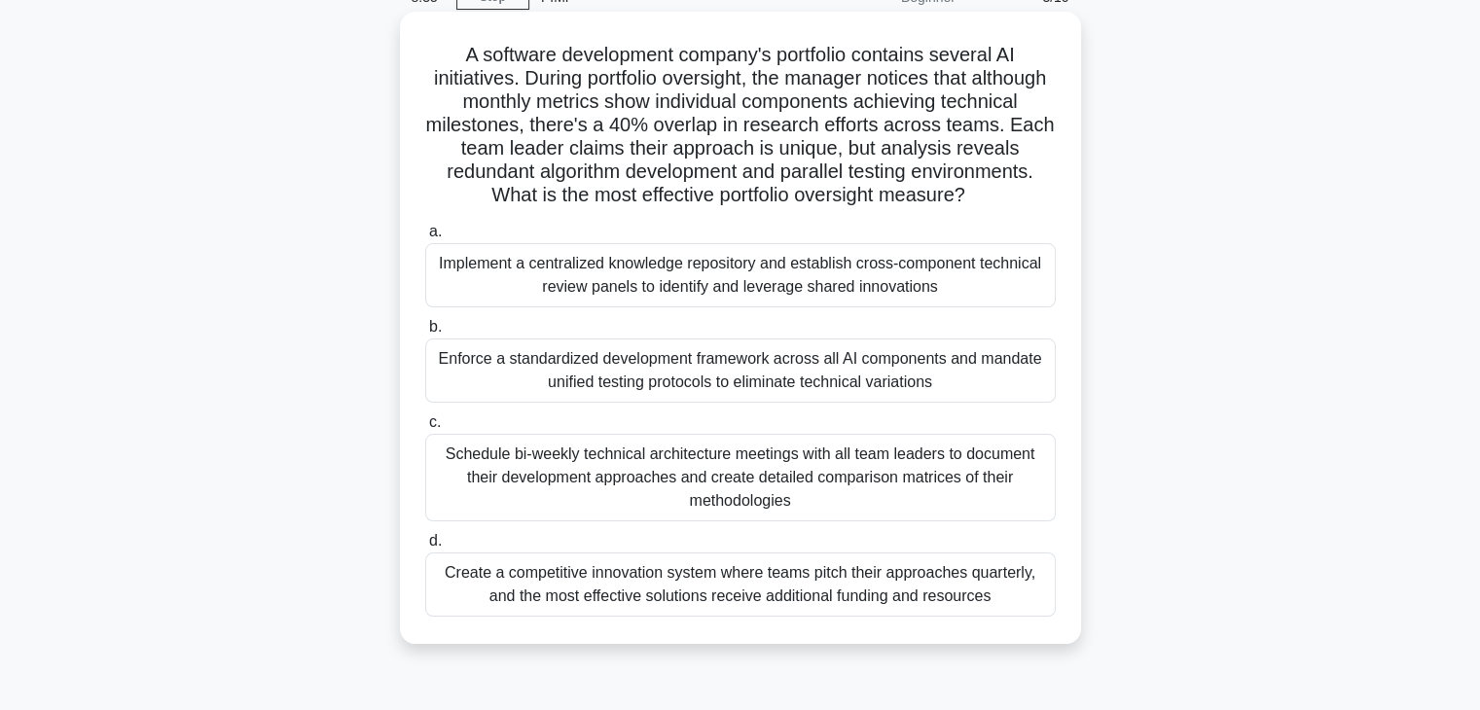
click at [638, 387] on div "Enforce a standardized development framework across all AI components and manda…" at bounding box center [740, 371] width 631 height 64
click at [425, 334] on input "b. Enforce a standardized development framework across all AI components and ma…" at bounding box center [425, 327] width 0 height 13
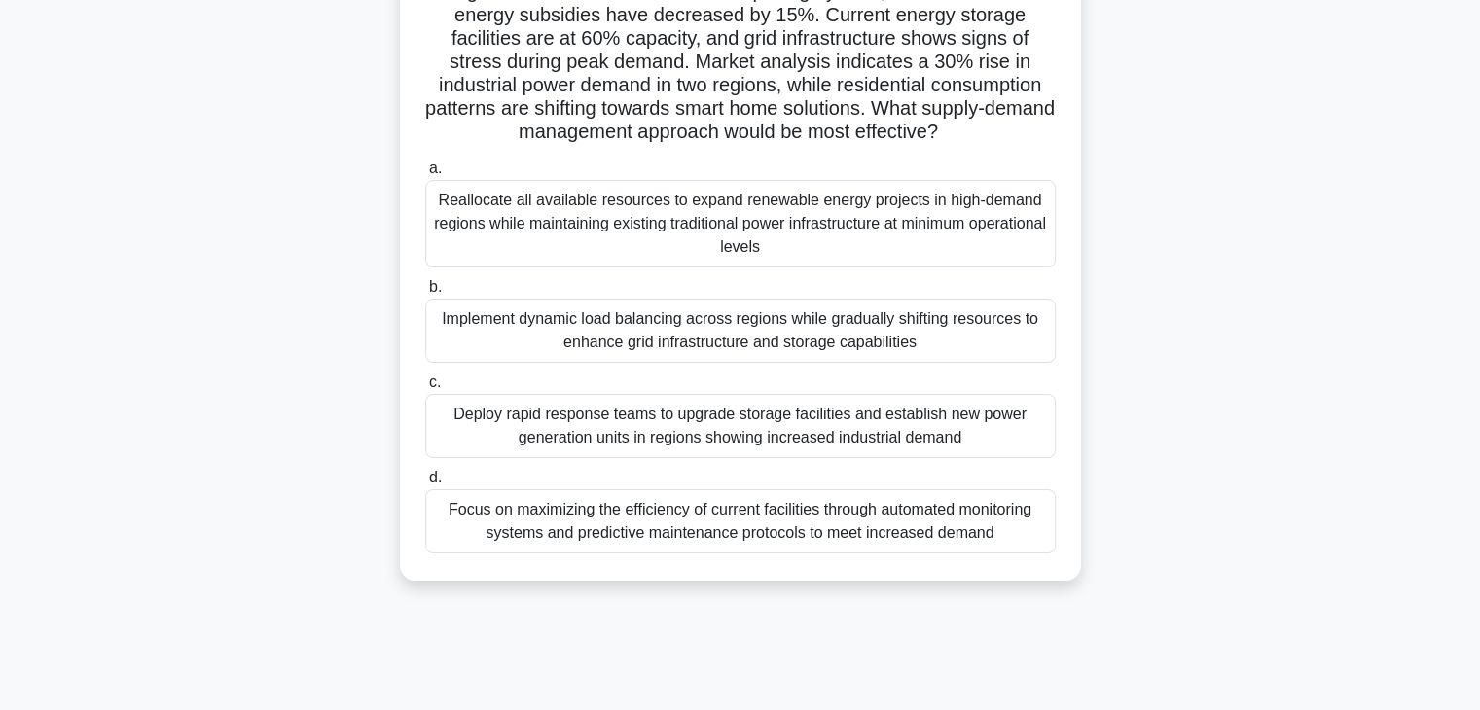
scroll to position [342, 0]
